Goal: Task Accomplishment & Management: Manage account settings

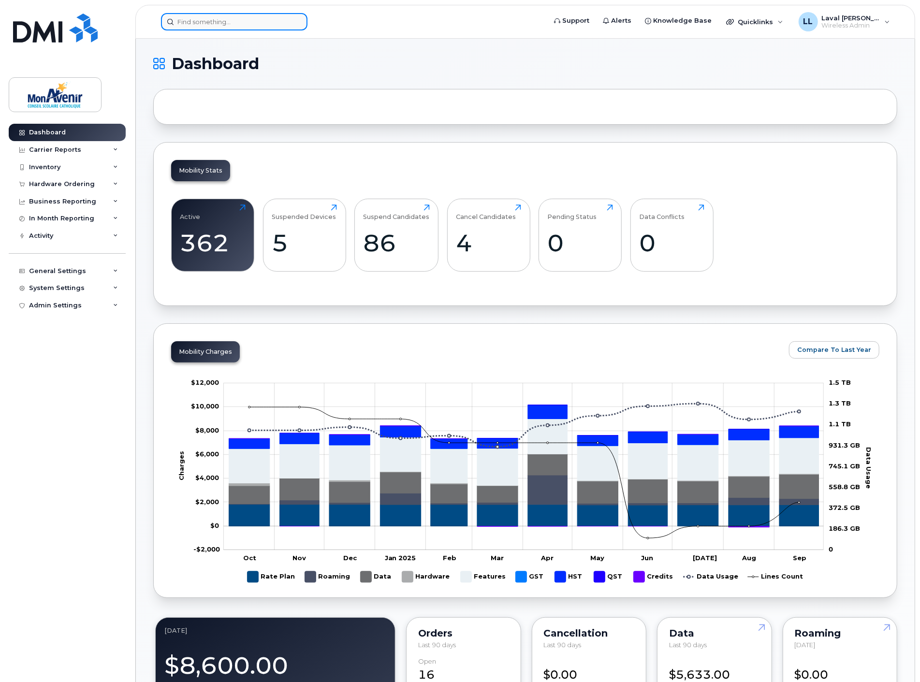
click at [205, 16] on input at bounding box center [234, 21] width 147 height 17
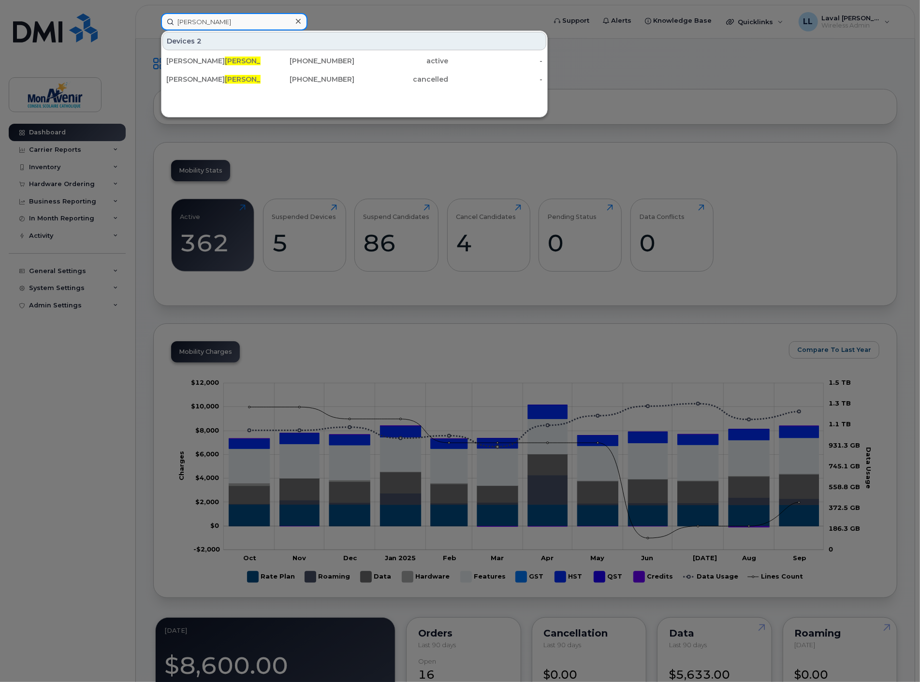
type input "spence"
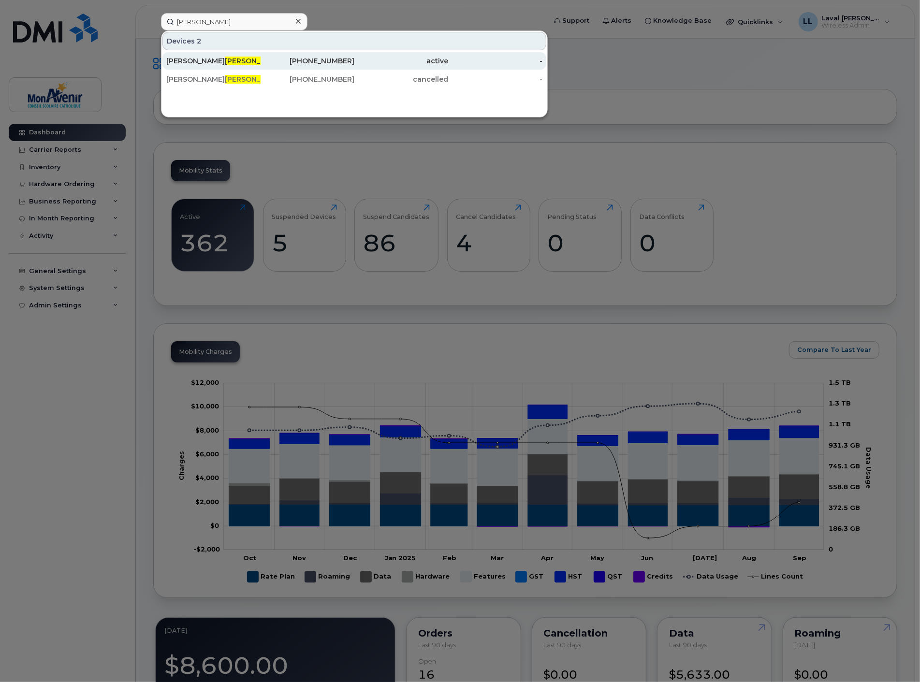
click at [223, 60] on div "Kristy Landriault Spence" at bounding box center [213, 61] width 94 height 10
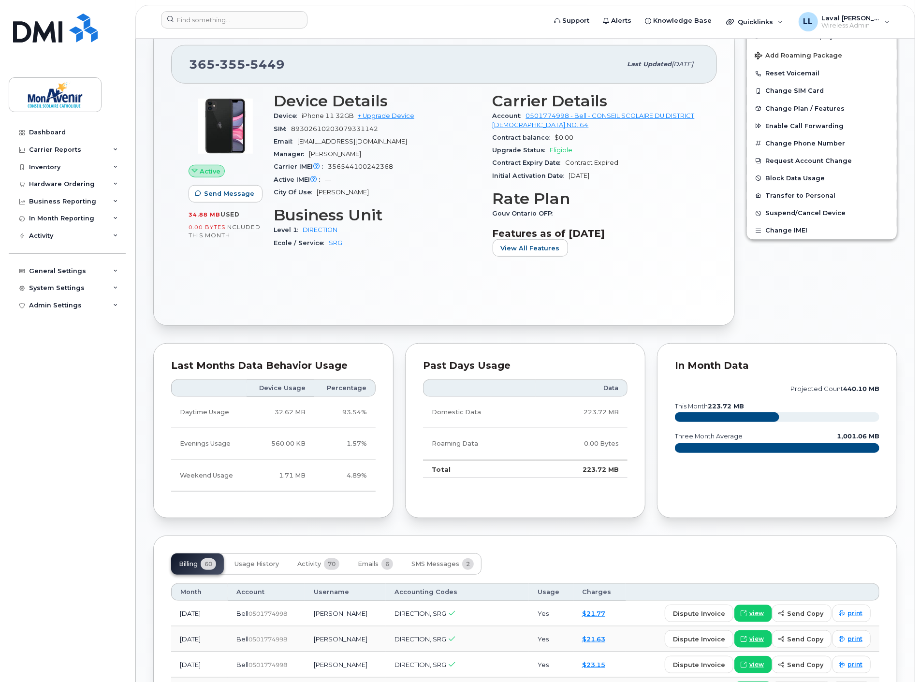
scroll to position [318, 0]
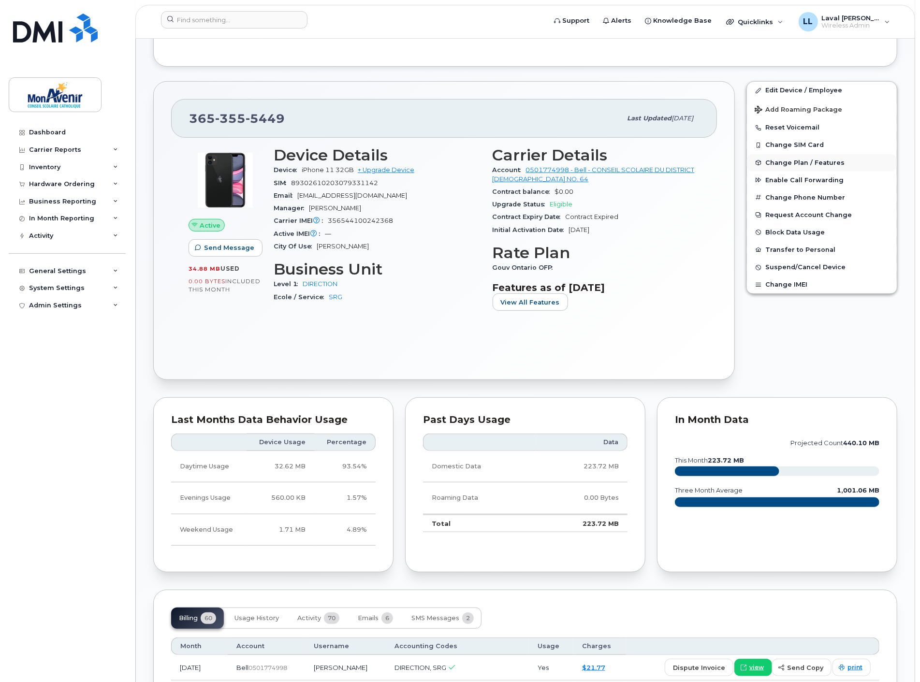
click at [795, 164] on span "Change Plan / Features" at bounding box center [805, 162] width 79 height 7
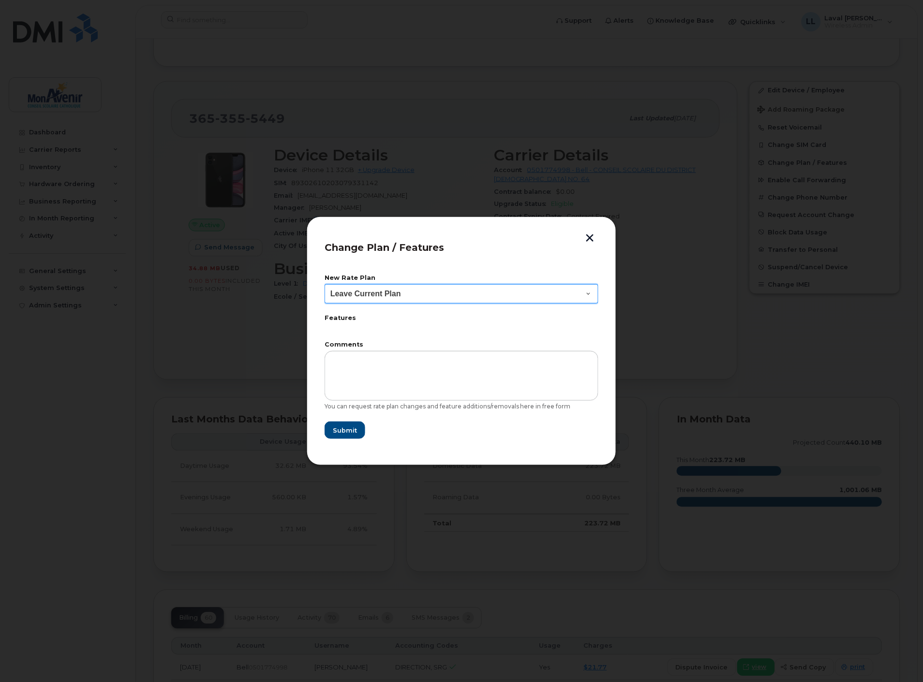
click at [548, 296] on select "Leave Current Plan" at bounding box center [462, 293] width 274 height 19
click at [594, 241] on button "button" at bounding box center [590, 239] width 15 height 10
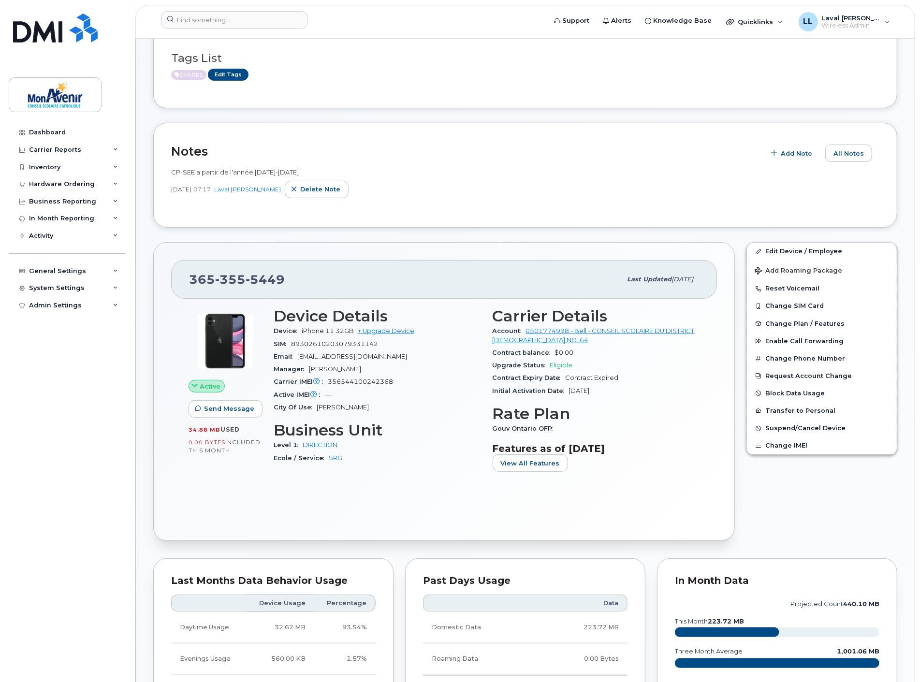
scroll to position [104, 0]
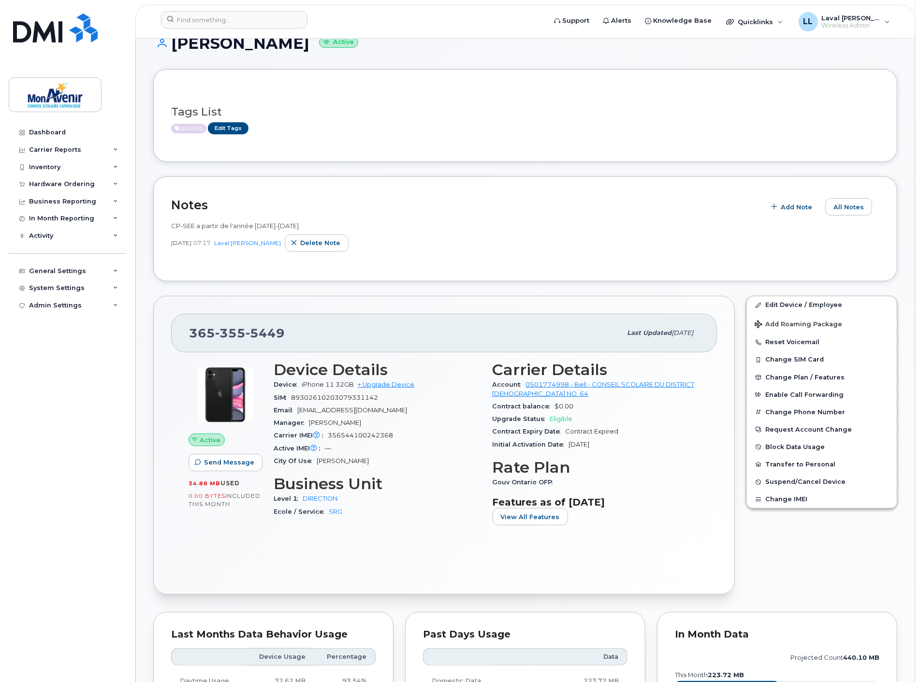
drag, startPoint x: 370, startPoint y: 41, endPoint x: 170, endPoint y: 44, distance: 199.8
click at [170, 44] on h1 "Kristy Landriault Spence Active" at bounding box center [525, 43] width 744 height 17
copy h1 "Kristy Landriault Spence"
drag, startPoint x: 296, startPoint y: 226, endPoint x: 171, endPoint y: 230, distance: 124.9
click at [168, 229] on div "Notes Add Note All Notes CP-SEE a partir de l'année 2025-2026 Jul 10, 2025 07:1…" at bounding box center [525, 229] width 744 height 105
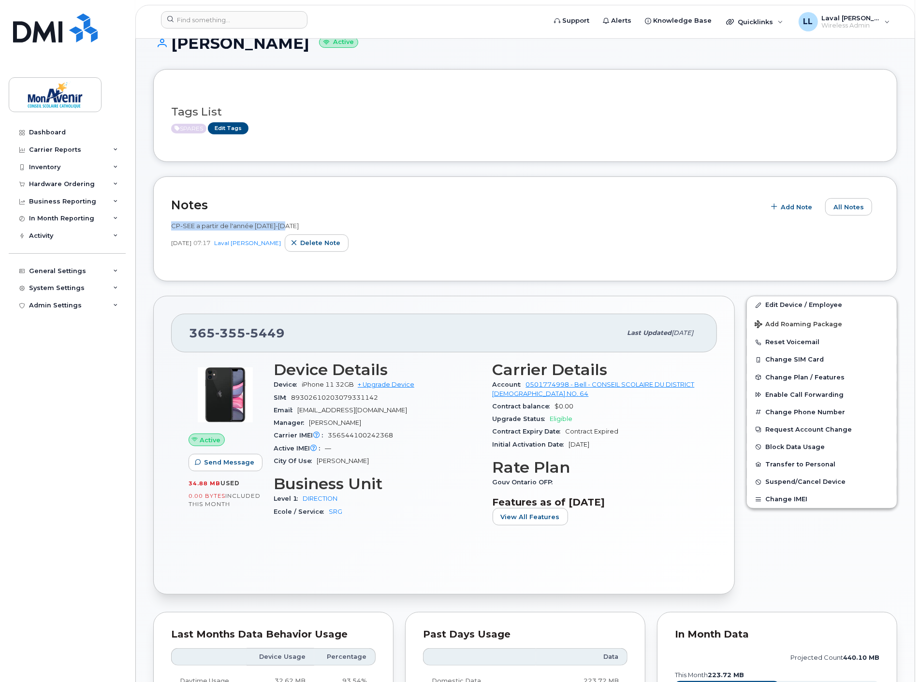
copy span "CP-SEE a partir de l'année 2025-2026"
click at [786, 208] on span "Add Note" at bounding box center [796, 207] width 31 height 9
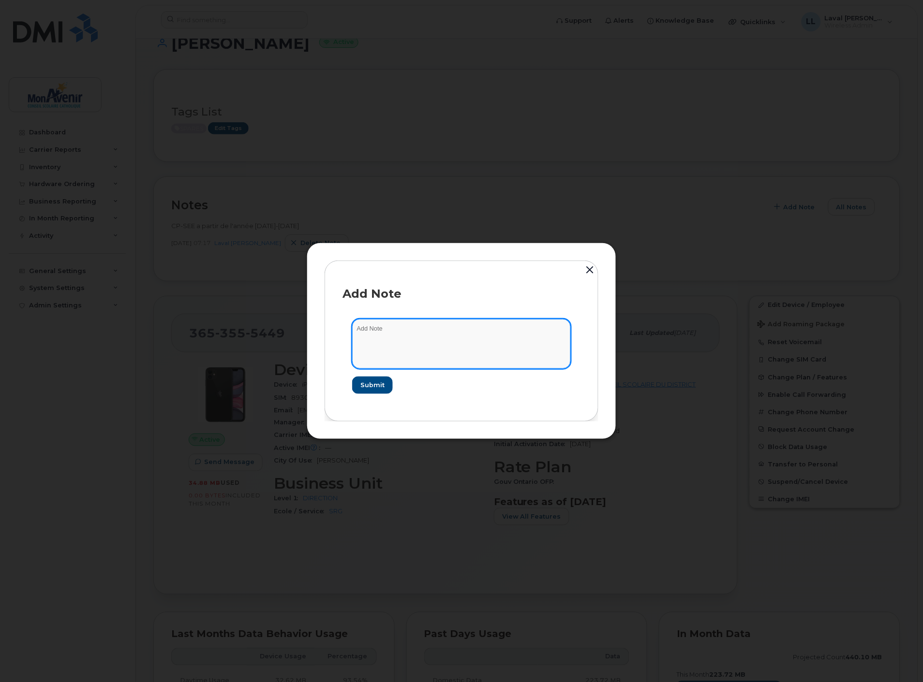
click at [404, 330] on textarea at bounding box center [461, 343] width 219 height 49
paste textarea "CP-SEE a partir de l'année 2025-2026"
drag, startPoint x: 409, startPoint y: 328, endPoint x: 534, endPoint y: 331, distance: 124.8
click at [521, 331] on textarea "CP-SEE a partir de l'année 2025-2026" at bounding box center [461, 343] width 219 height 49
type textarea "CP-SEE a partir du 16/8/2025. Plan voix seulement 17/9/2025"
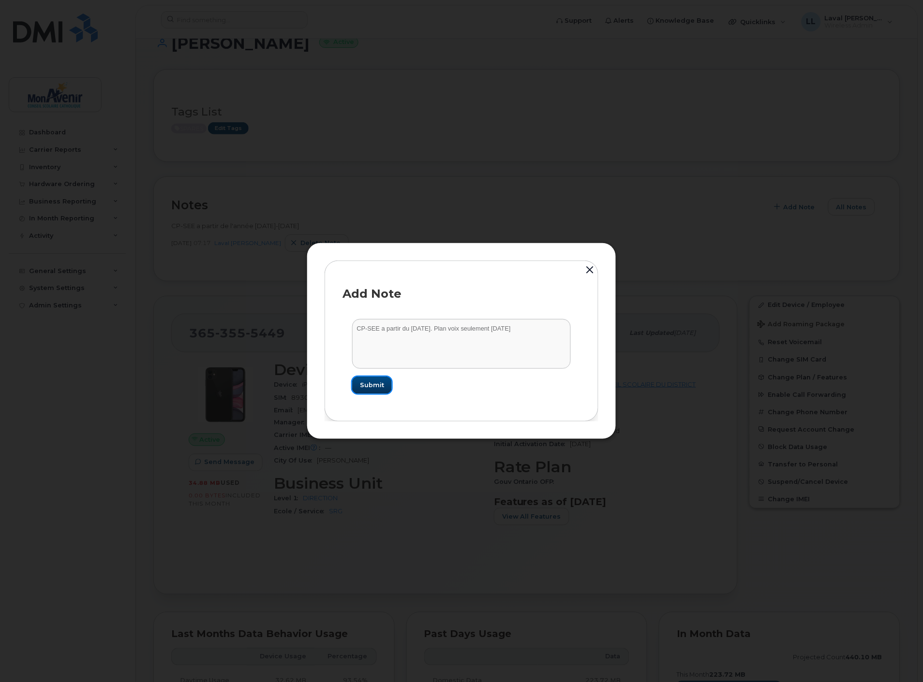
click at [371, 384] on span "Submit" at bounding box center [372, 385] width 24 height 9
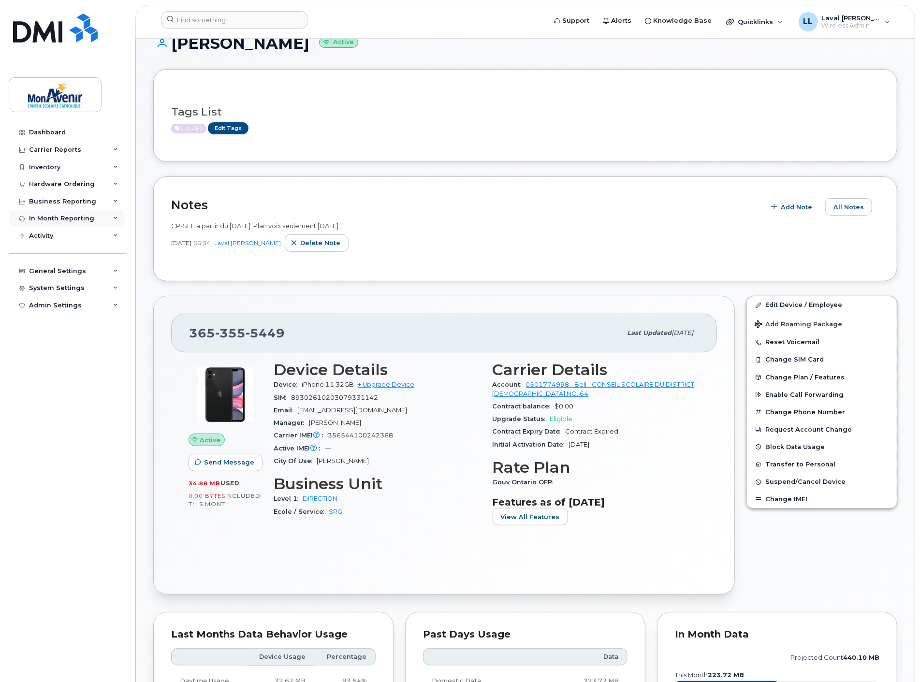
drag, startPoint x: 84, startPoint y: 361, endPoint x: 79, endPoint y: 210, distance: 151.0
click at [84, 361] on div "Dashboard Carrier Reports Monthly Billing Data Pooling Average Costing Accounti…" at bounding box center [68, 396] width 119 height 544
click at [57, 185] on div "Hardware Ordering" at bounding box center [62, 184] width 66 height 8
click at [52, 222] on div "Orders" at bounding box center [45, 220] width 24 height 9
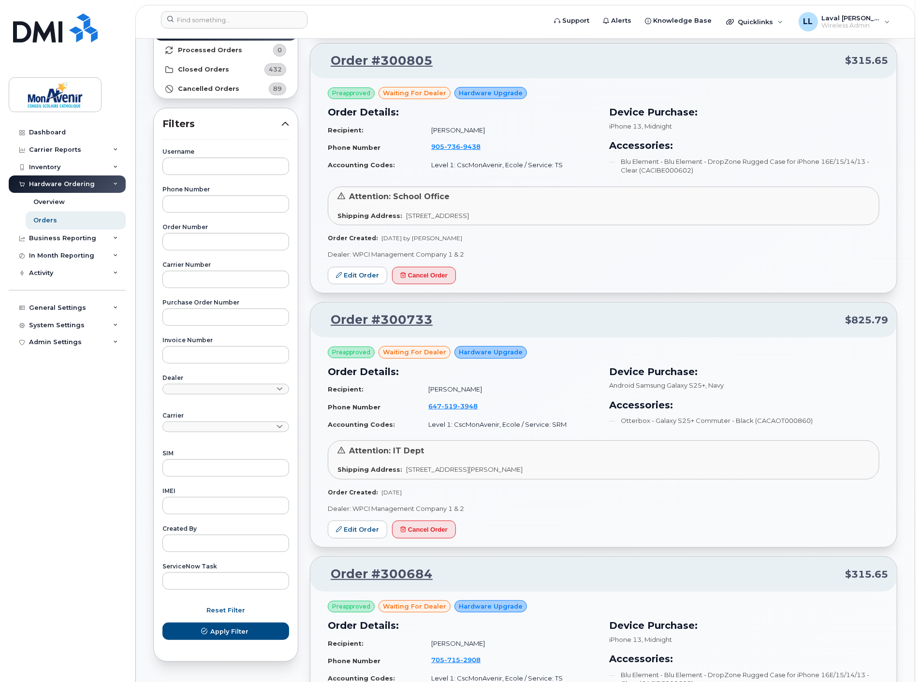
scroll to position [161, 0]
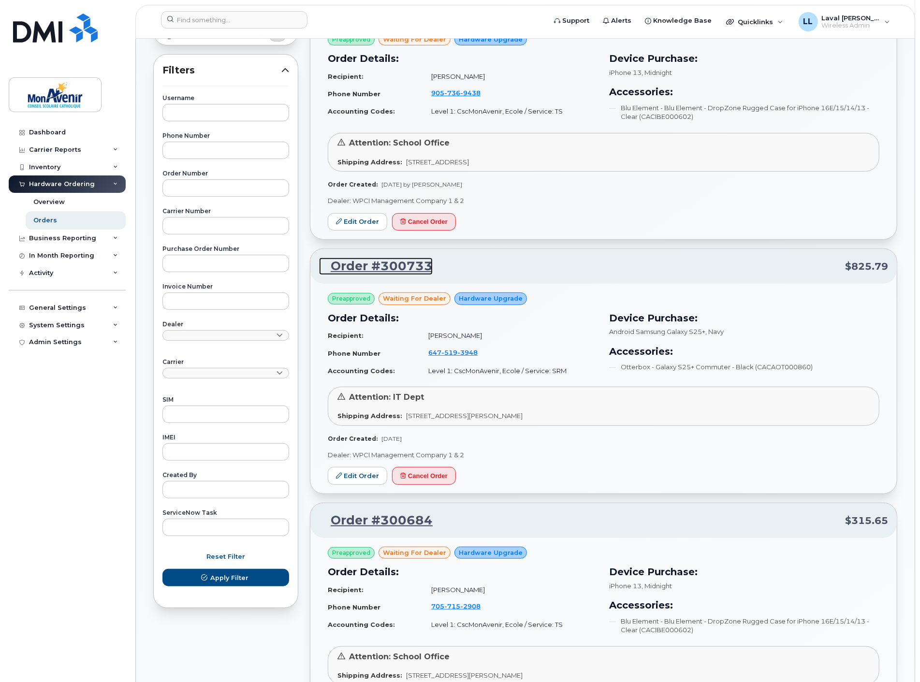
click at [393, 267] on link "Order #300733" at bounding box center [376, 266] width 114 height 17
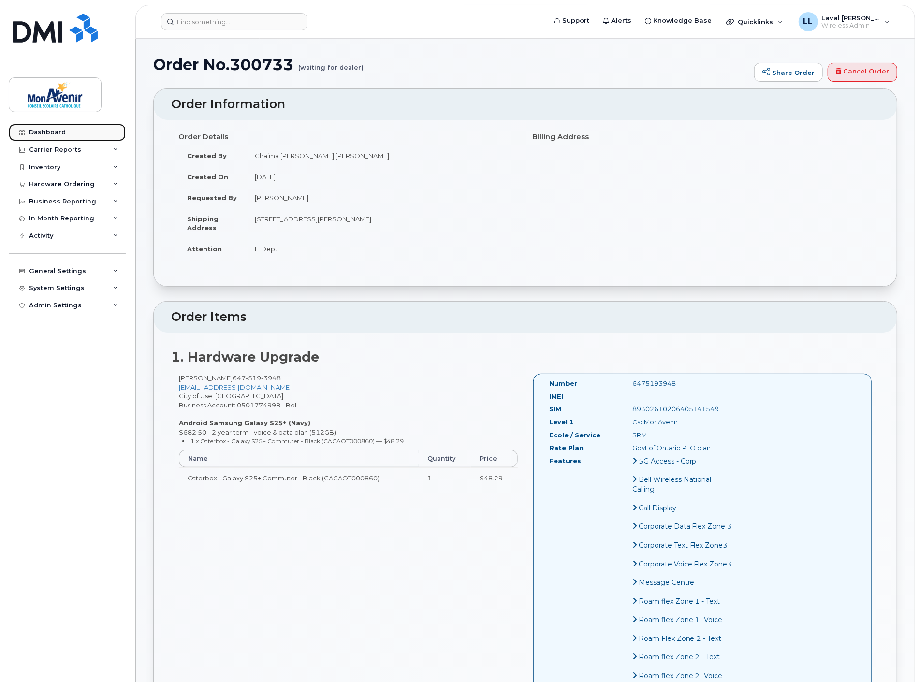
click at [34, 127] on link "Dashboard" at bounding box center [67, 132] width 117 height 17
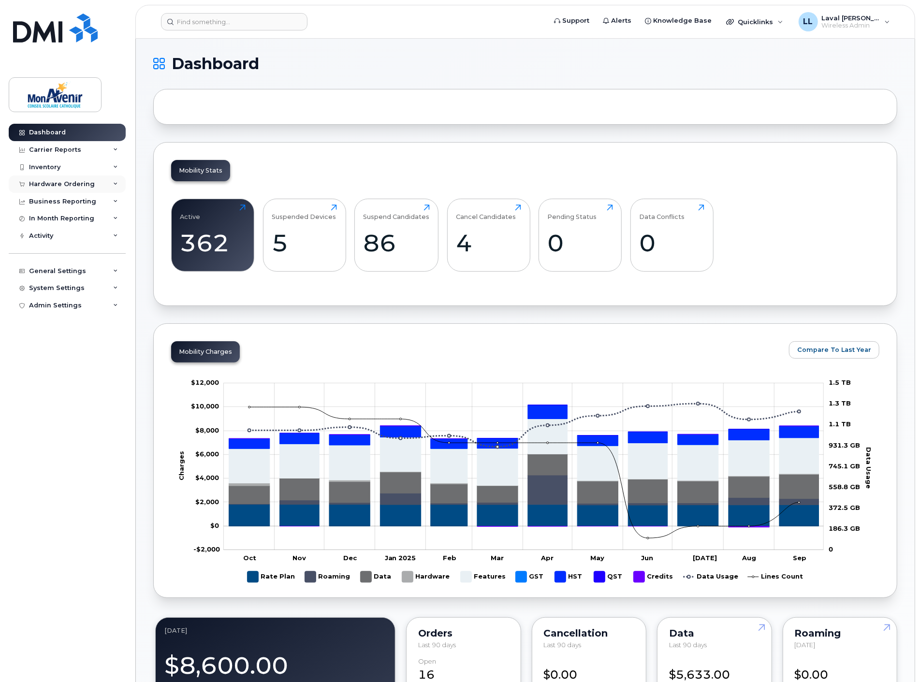
click at [51, 183] on div "Hardware Ordering" at bounding box center [62, 184] width 66 height 8
click at [48, 216] on div "Orders" at bounding box center [45, 220] width 24 height 9
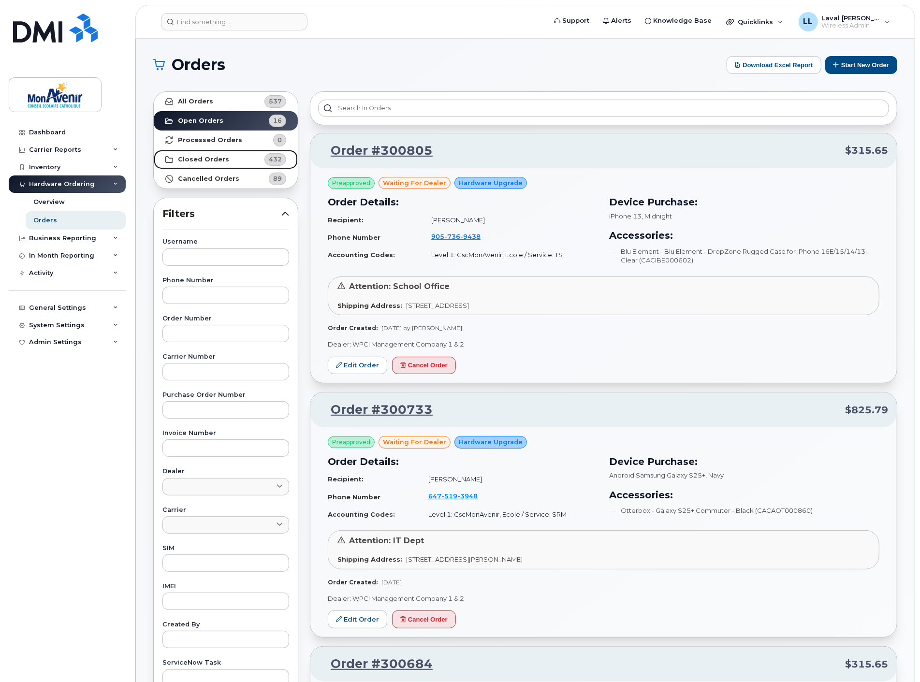
click at [194, 162] on strong "Closed Orders" at bounding box center [203, 160] width 51 height 8
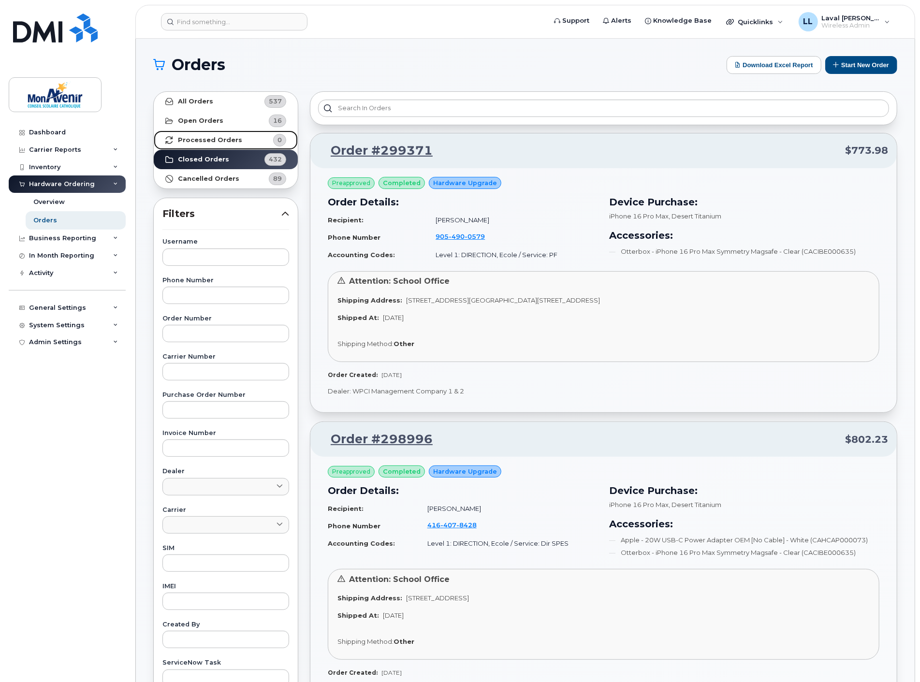
click at [200, 142] on strong "Processed Orders" at bounding box center [210, 140] width 64 height 8
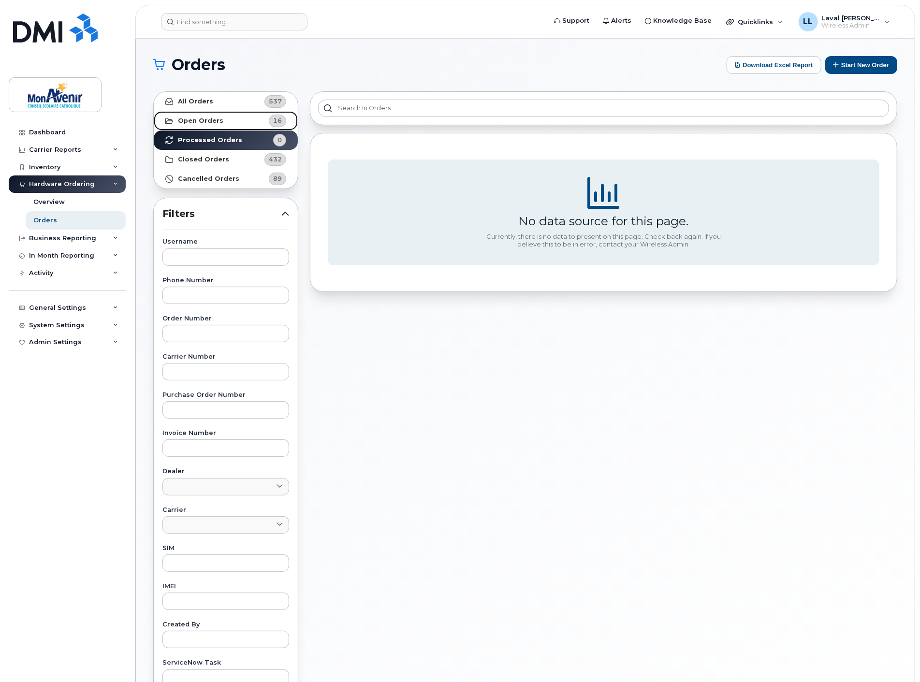
click at [210, 124] on strong "Open Orders" at bounding box center [200, 121] width 45 height 8
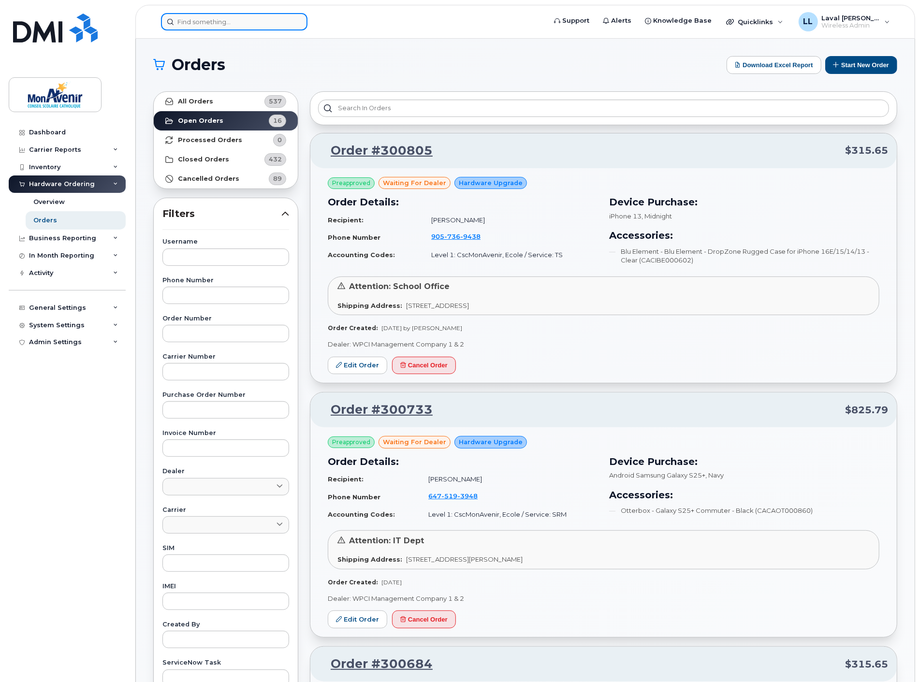
click at [251, 28] on input at bounding box center [234, 21] width 147 height 17
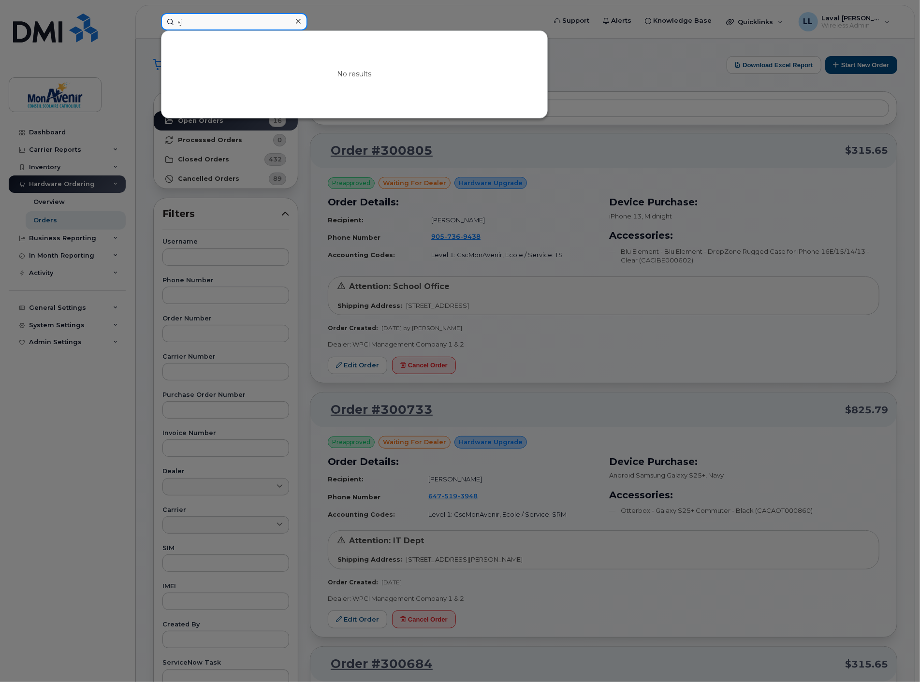
type input "s"
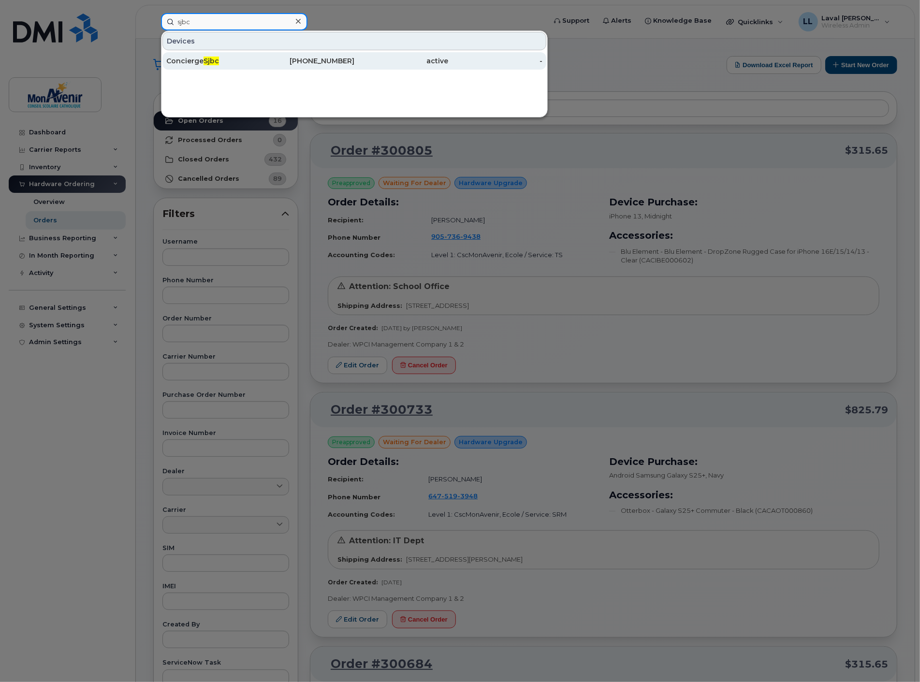
type input "sjbc"
click at [195, 60] on div "Concierge Sjbc" at bounding box center [213, 61] width 94 height 10
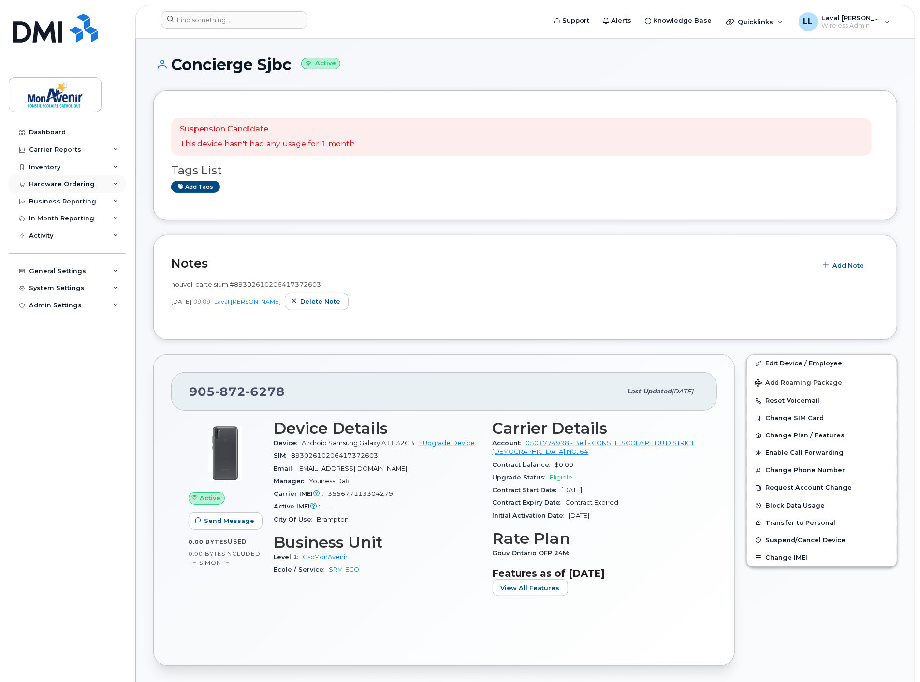
click at [65, 185] on div "Hardware Ordering" at bounding box center [62, 184] width 66 height 8
click at [47, 215] on link "Orders" at bounding box center [76, 220] width 100 height 18
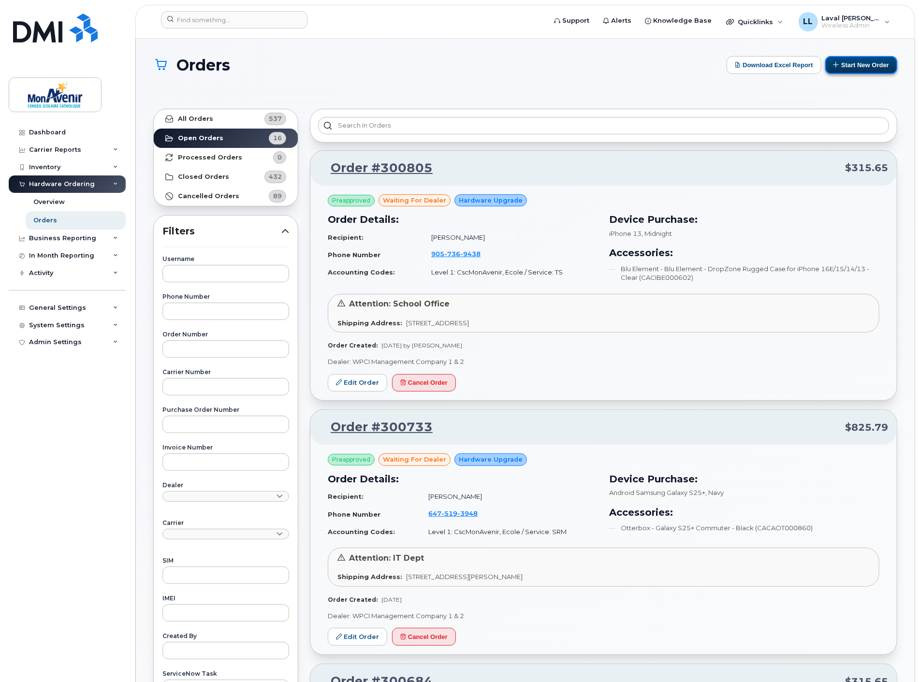
click at [842, 66] on button "Start New Order" at bounding box center [862, 65] width 72 height 18
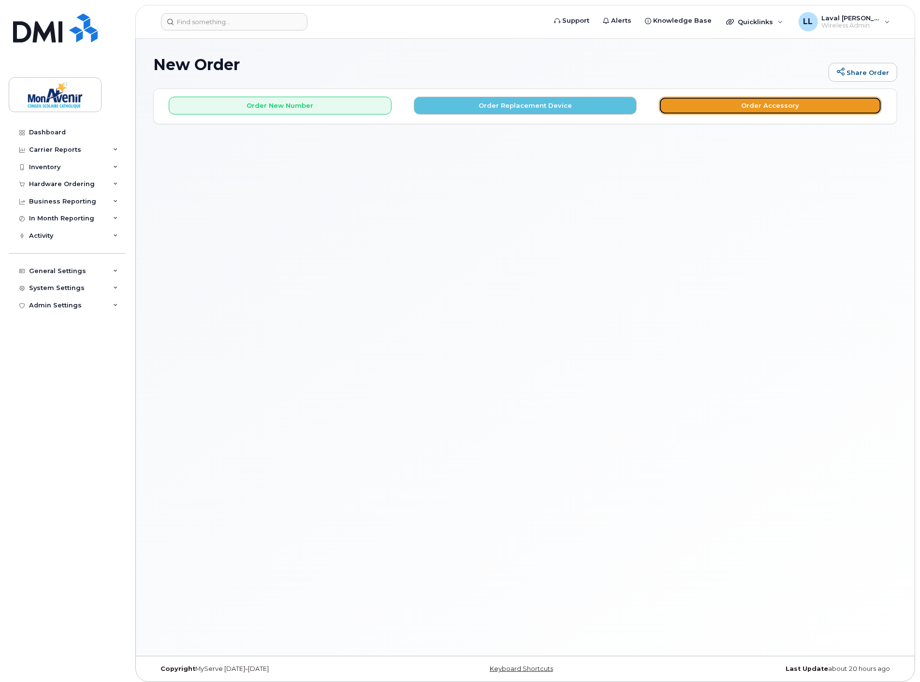
click at [707, 113] on button "Order Accessory" at bounding box center [770, 106] width 223 height 18
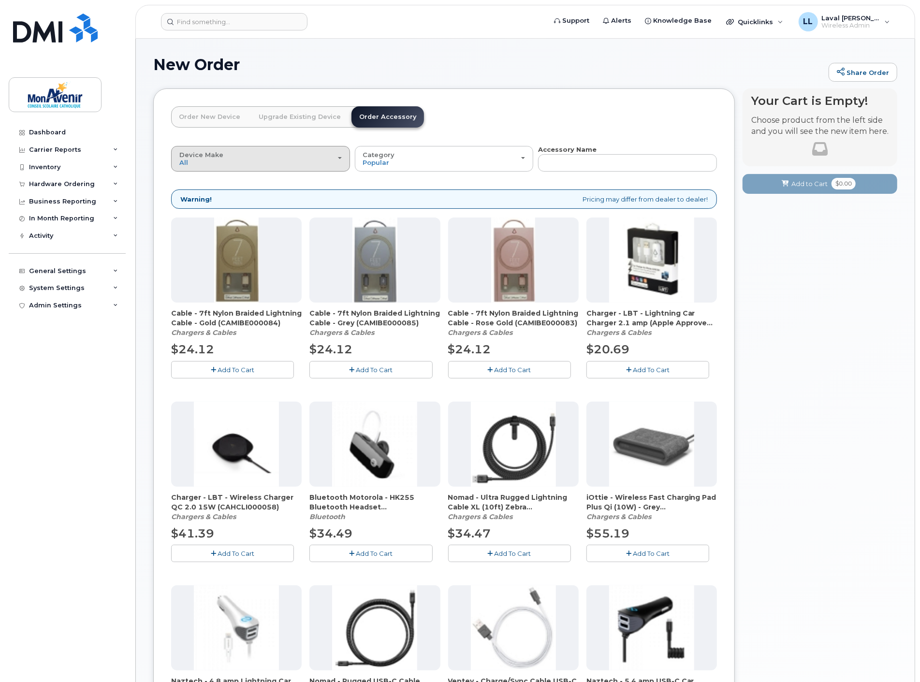
click at [260, 165] on div "Device Make All Android iPhone" at bounding box center [260, 158] width 163 height 15
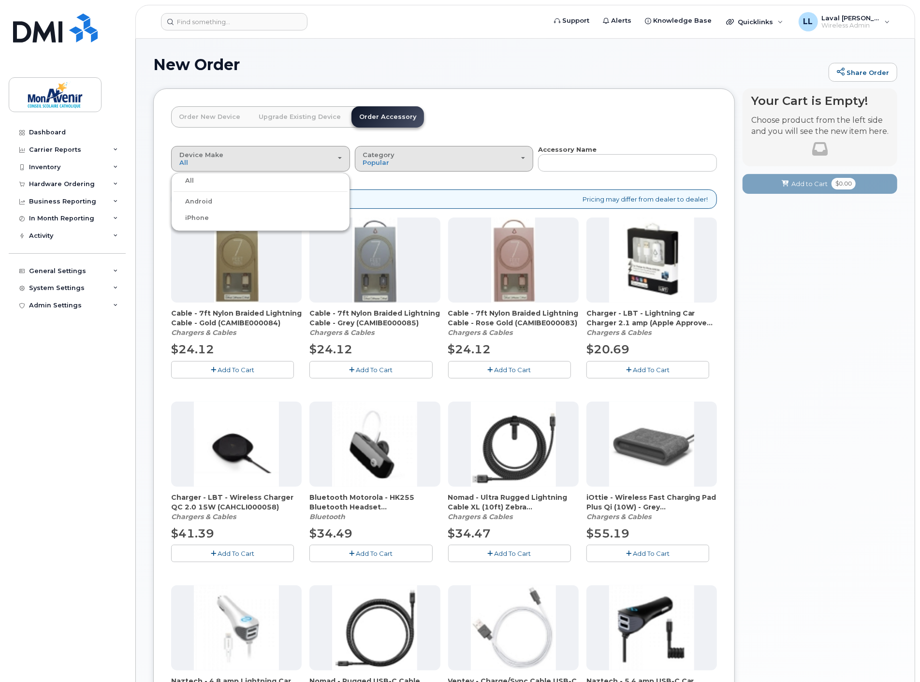
click at [400, 160] on div "Category Popular" at bounding box center [444, 158] width 163 height 15
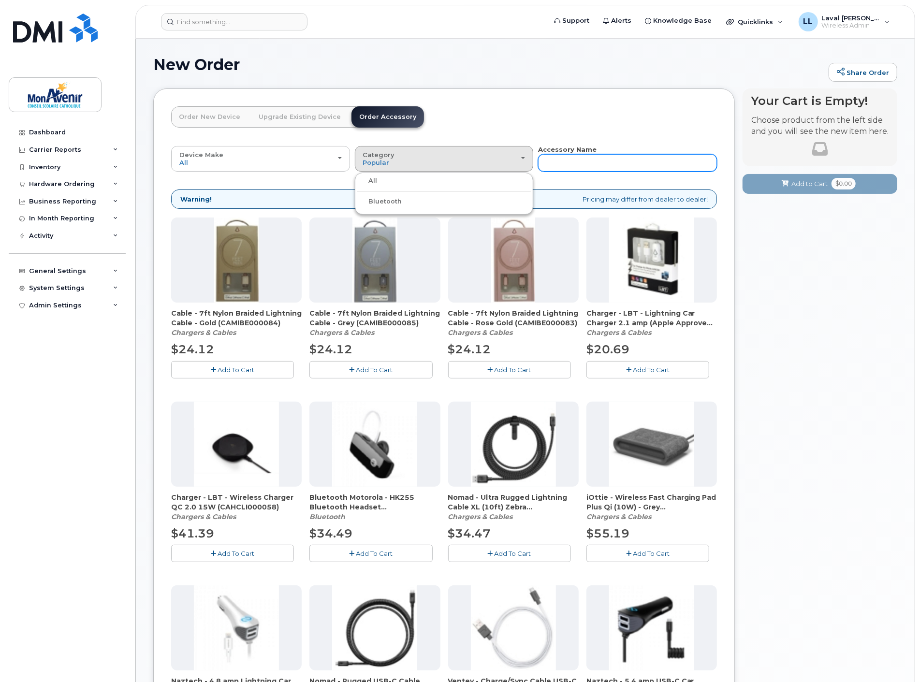
click at [568, 156] on input "text" at bounding box center [627, 162] width 179 height 17
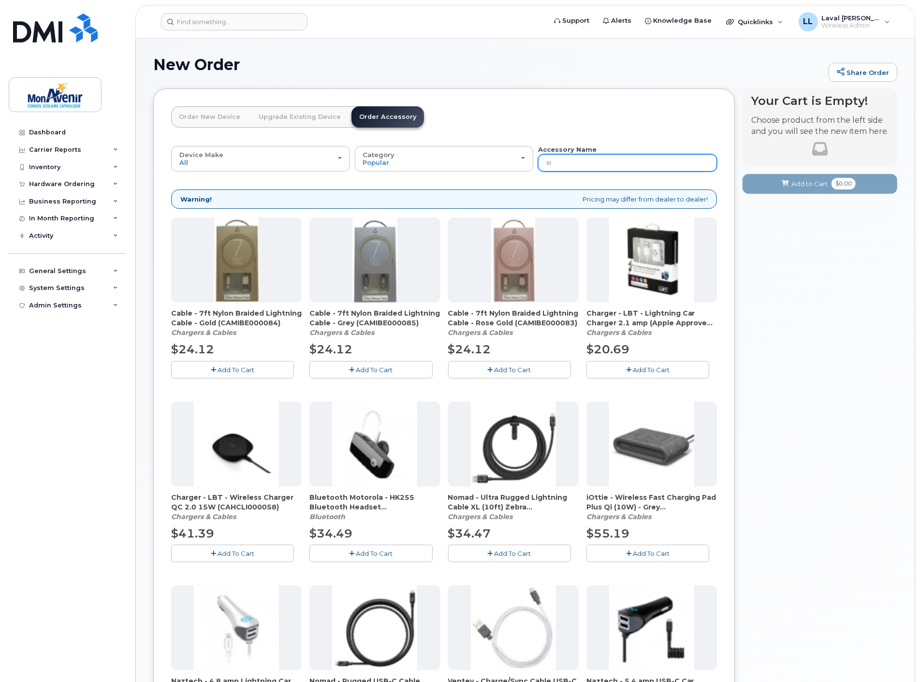
type input "sim"
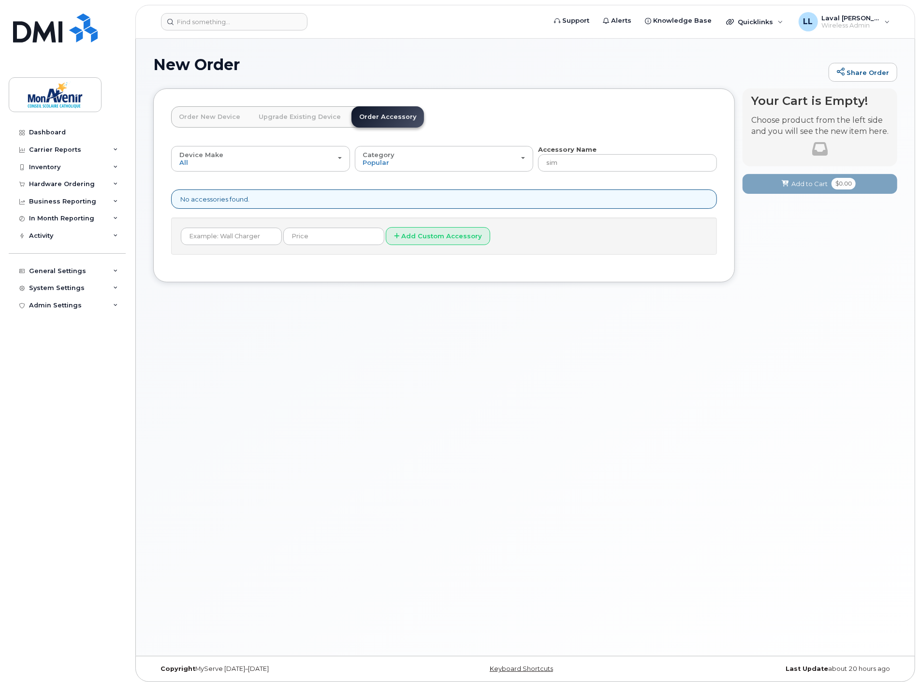
click at [668, 119] on header "Order New Device Upgrade Existing Device Order Accessory Order new device and n…" at bounding box center [444, 125] width 546 height 39
click at [207, 20] on input at bounding box center [234, 21] width 147 height 17
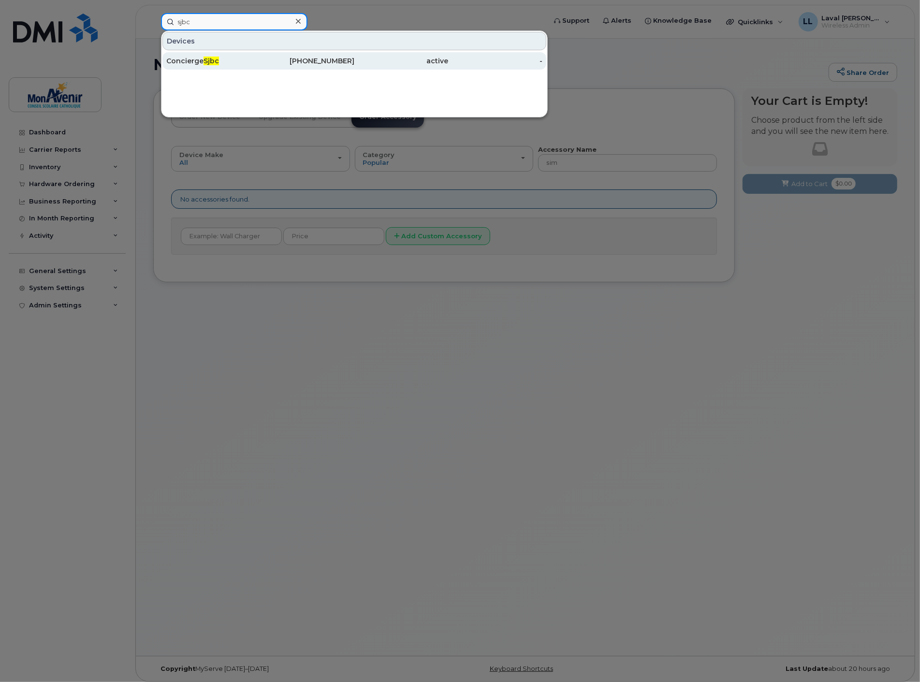
type input "sjbc"
click at [202, 60] on div "Concierge Sjbc" at bounding box center [213, 61] width 94 height 10
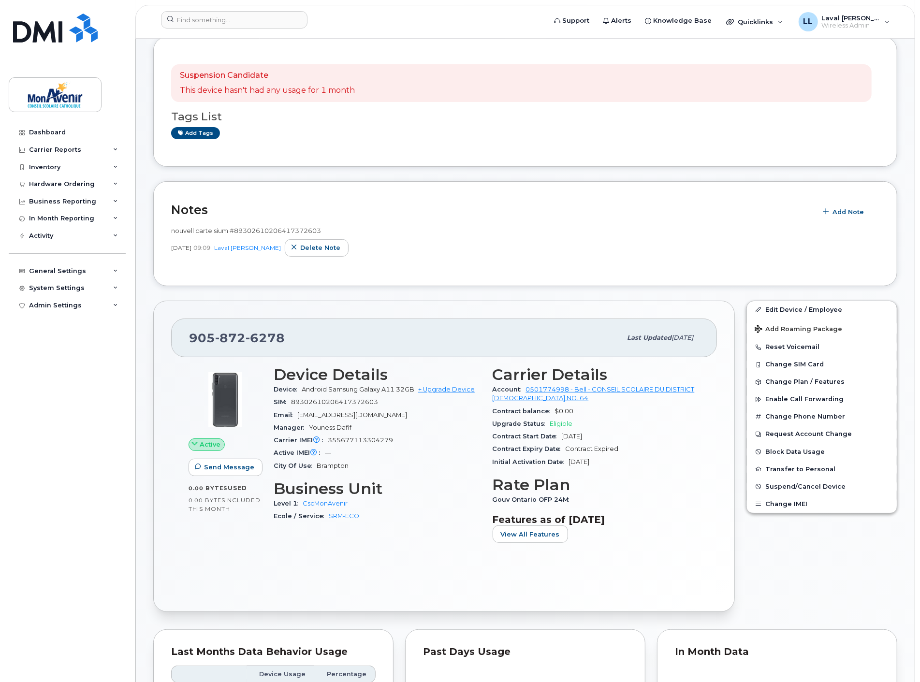
scroll to position [107, 0]
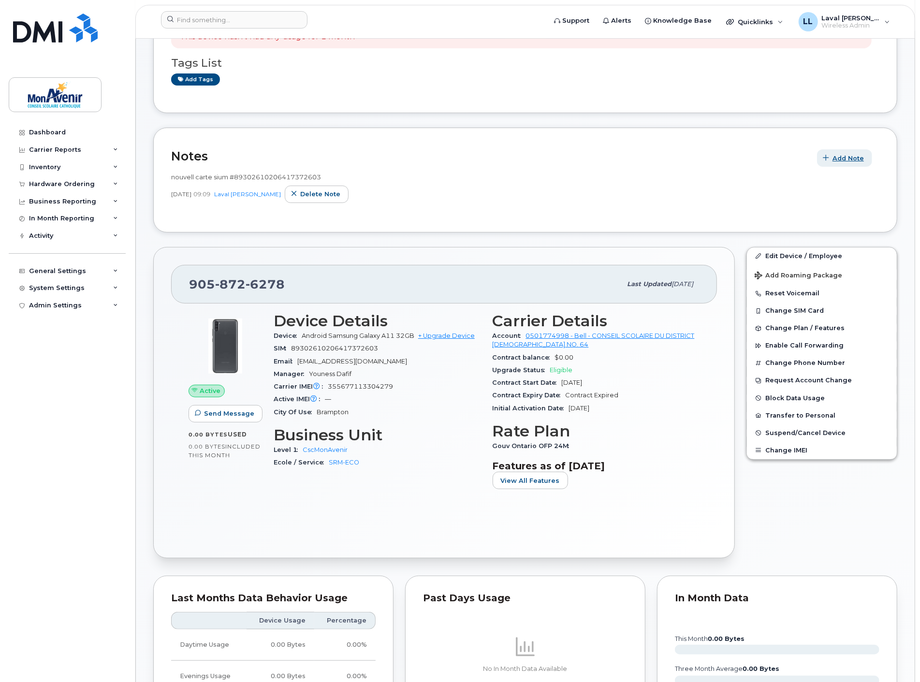
click at [853, 162] on span "Add Note" at bounding box center [848, 158] width 31 height 9
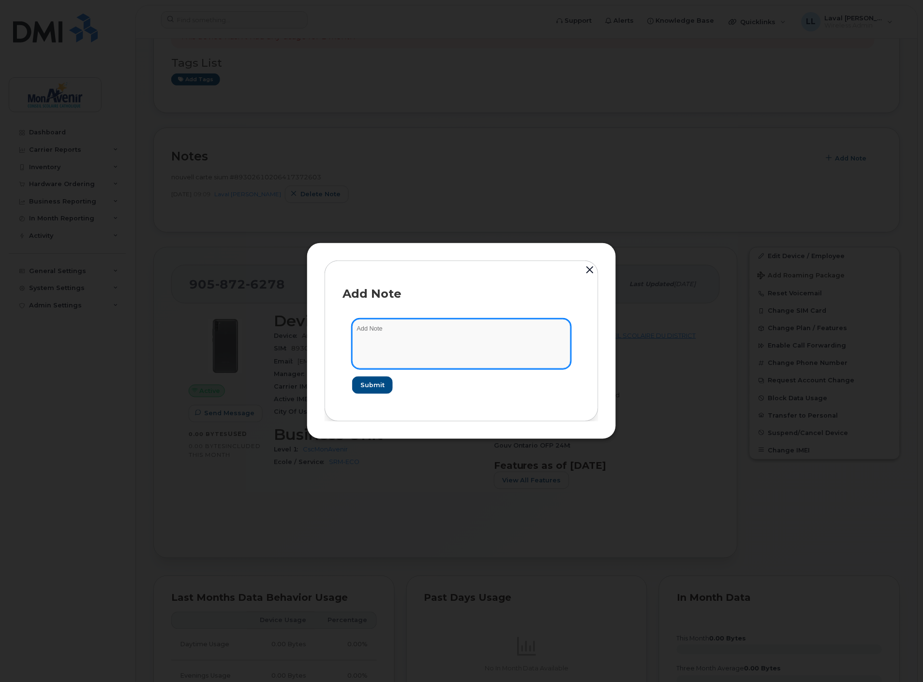
click at [383, 331] on textarea at bounding box center [461, 343] width 219 height 49
click at [385, 347] on textarea "nouvelle carte sim [DATE] :" at bounding box center [461, 343] width 219 height 49
type textarea "nouvelle carte sim [DATE] : [TECHNICAL_ID]"
click at [376, 386] on span "Submit" at bounding box center [372, 385] width 24 height 9
